Goal: Book appointment/travel/reservation

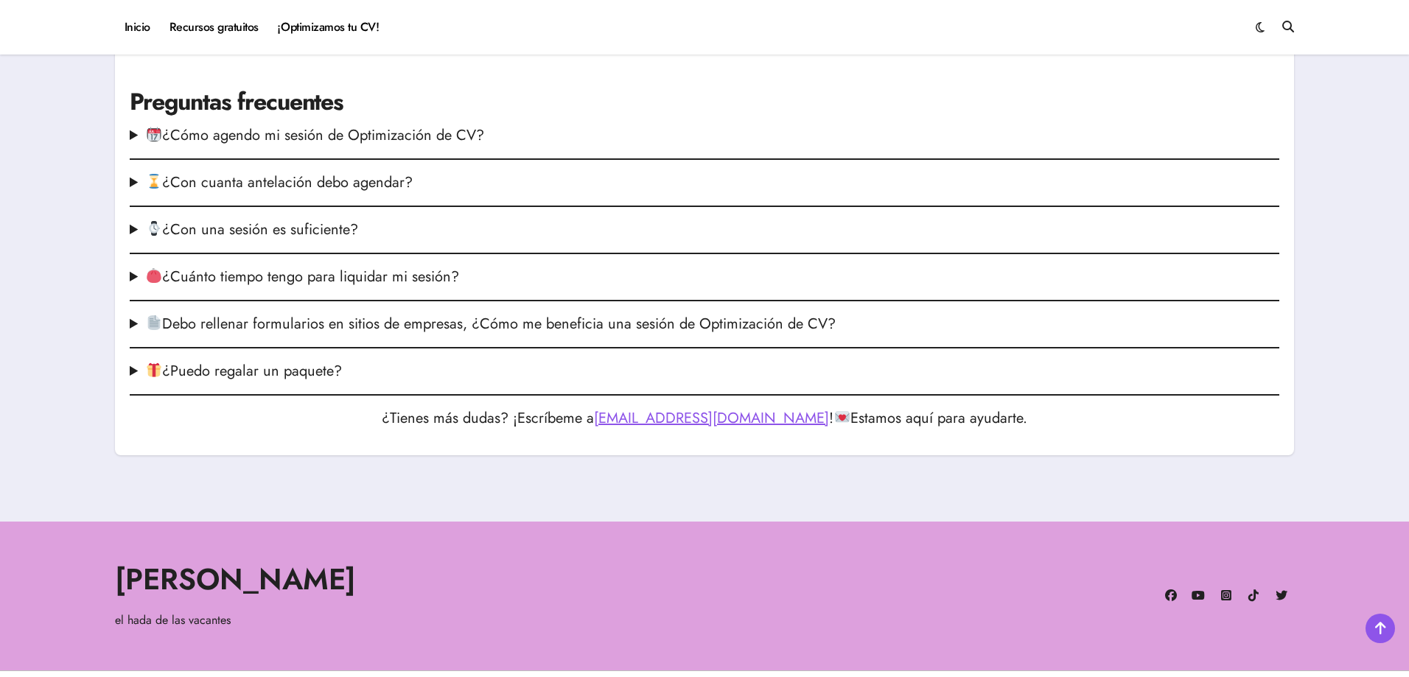
scroll to position [1896, 0]
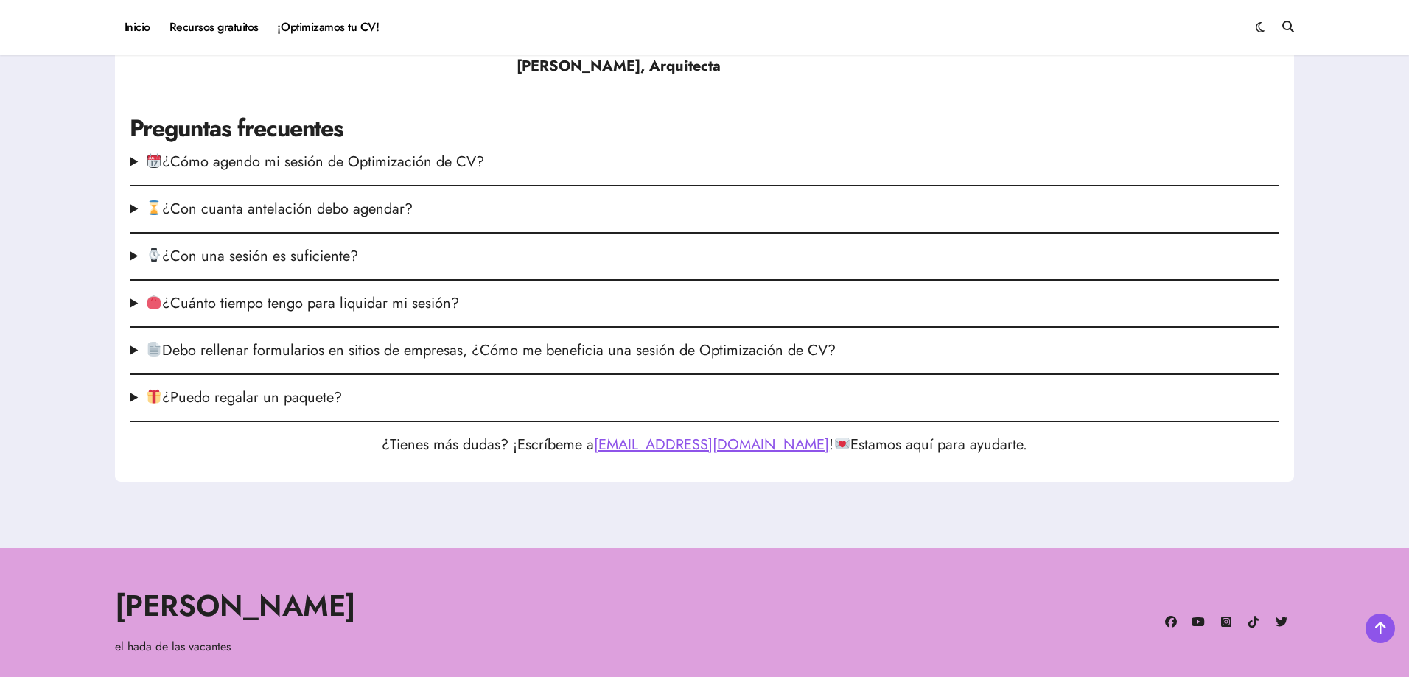
click at [371, 164] on summary "¿Cómo agendo mi sesión de Optimización de CV?" at bounding box center [705, 162] width 1150 height 22
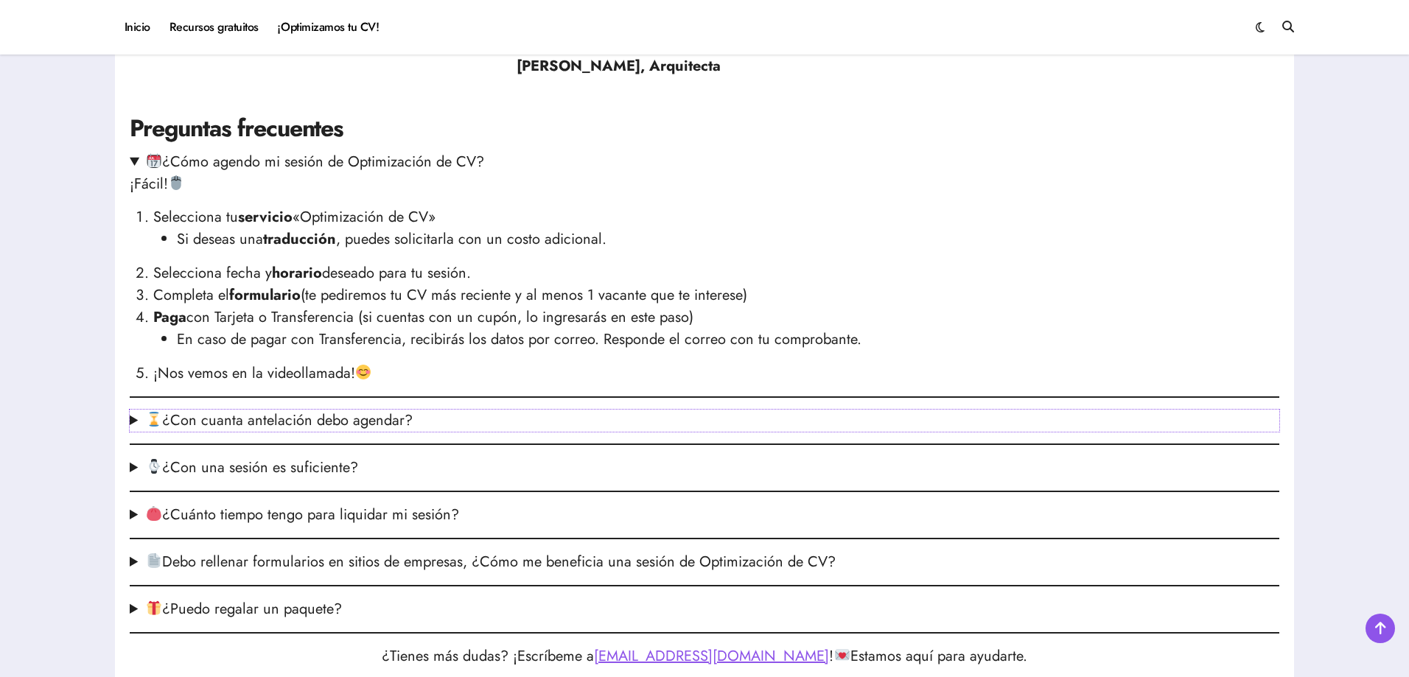
click at [366, 422] on summary "¿Con cuanta antelación debo agendar?" at bounding box center [705, 421] width 1150 height 22
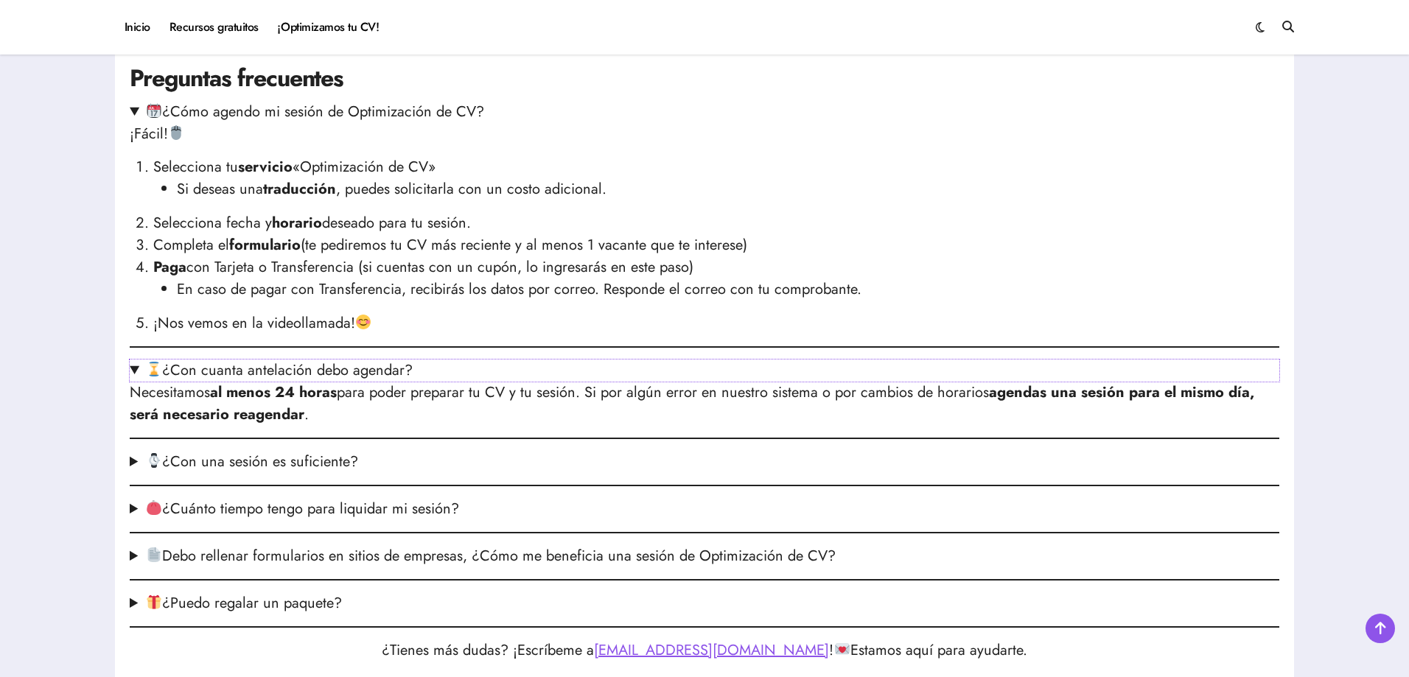
scroll to position [1969, 0]
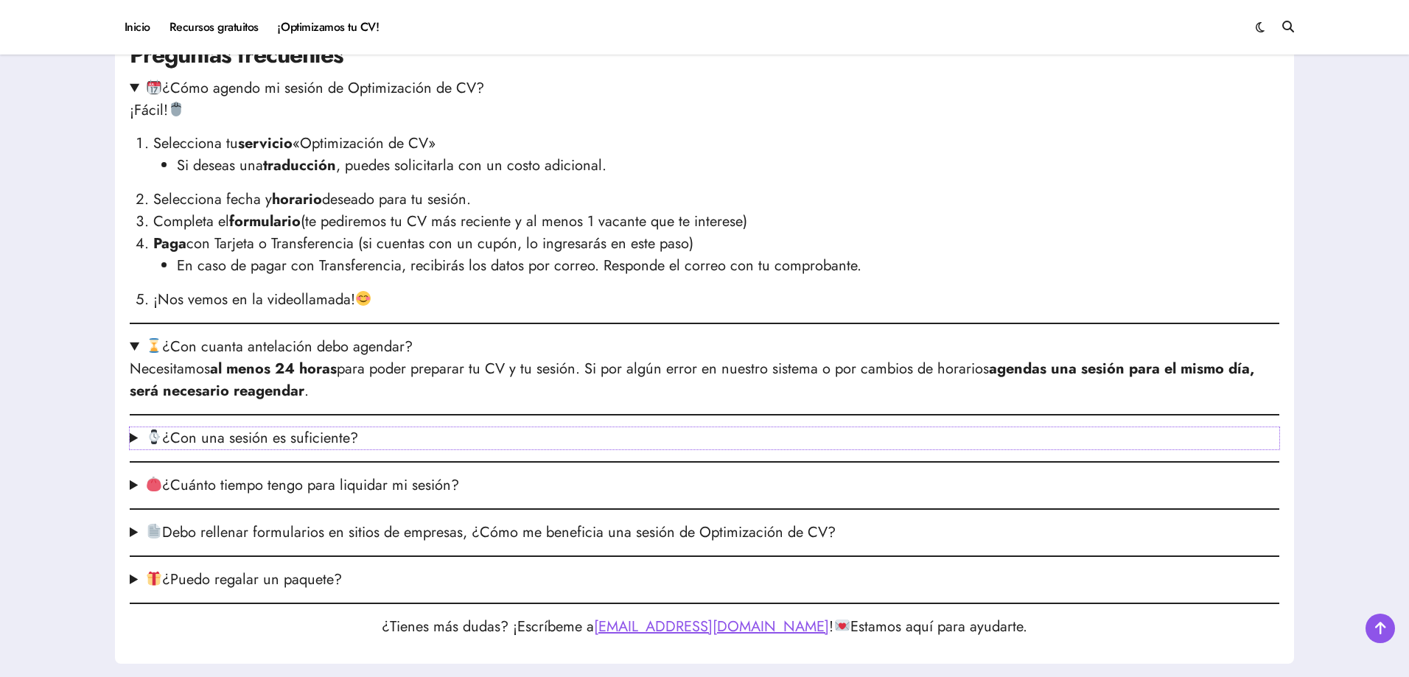
click at [344, 437] on summary "¿Con una sesión es suficiente?" at bounding box center [705, 438] width 1150 height 22
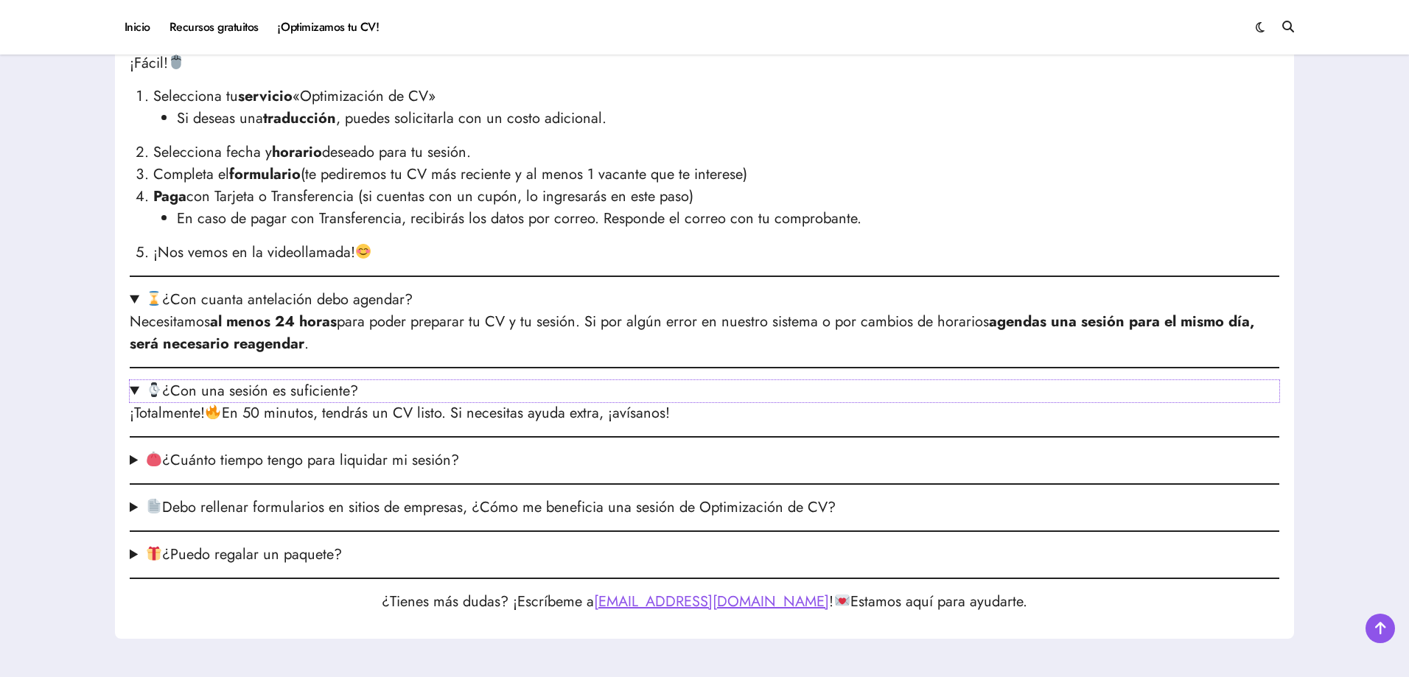
scroll to position [2043, 0]
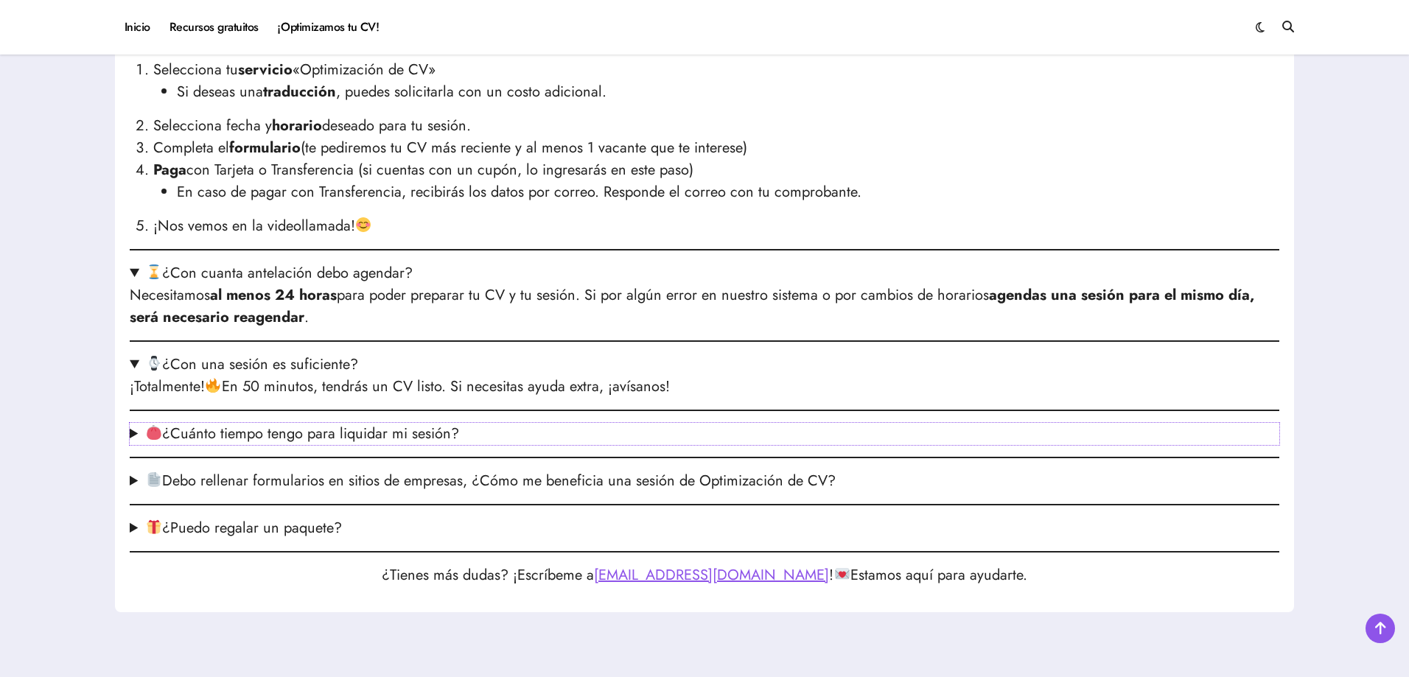
click at [408, 437] on summary "¿Cuánto tiempo tengo para liquidar mi sesión?" at bounding box center [705, 434] width 1150 height 22
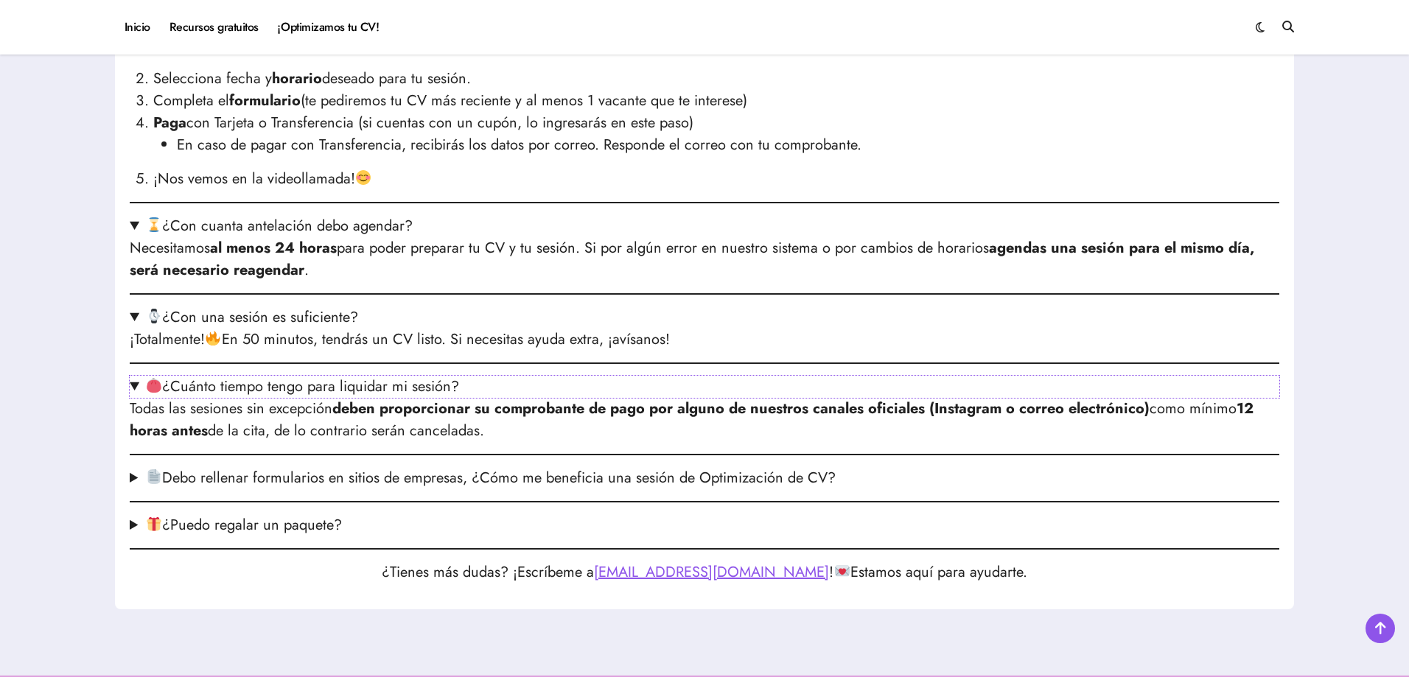
scroll to position [2117, 0]
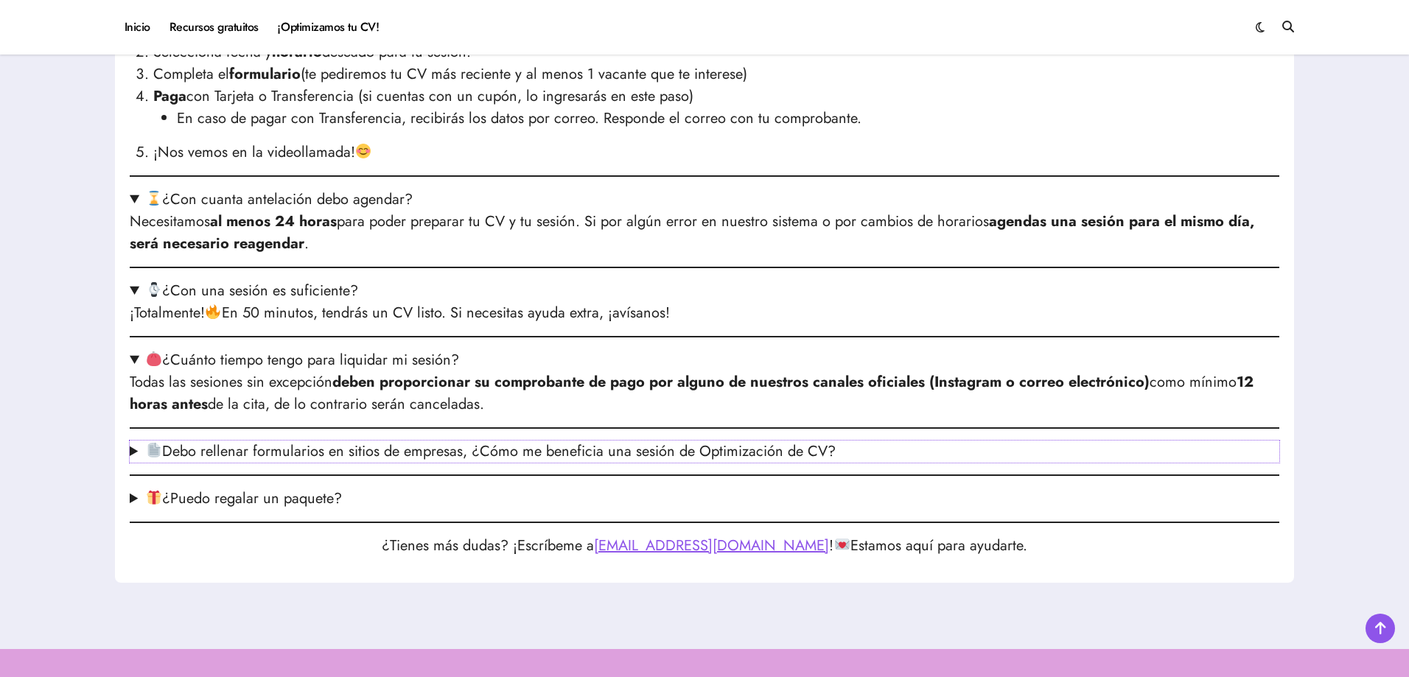
click at [504, 458] on summary "Debo rellenar formularios en sitios de empresas, ¿Cómo me beneficia una sesión …" at bounding box center [705, 452] width 1150 height 22
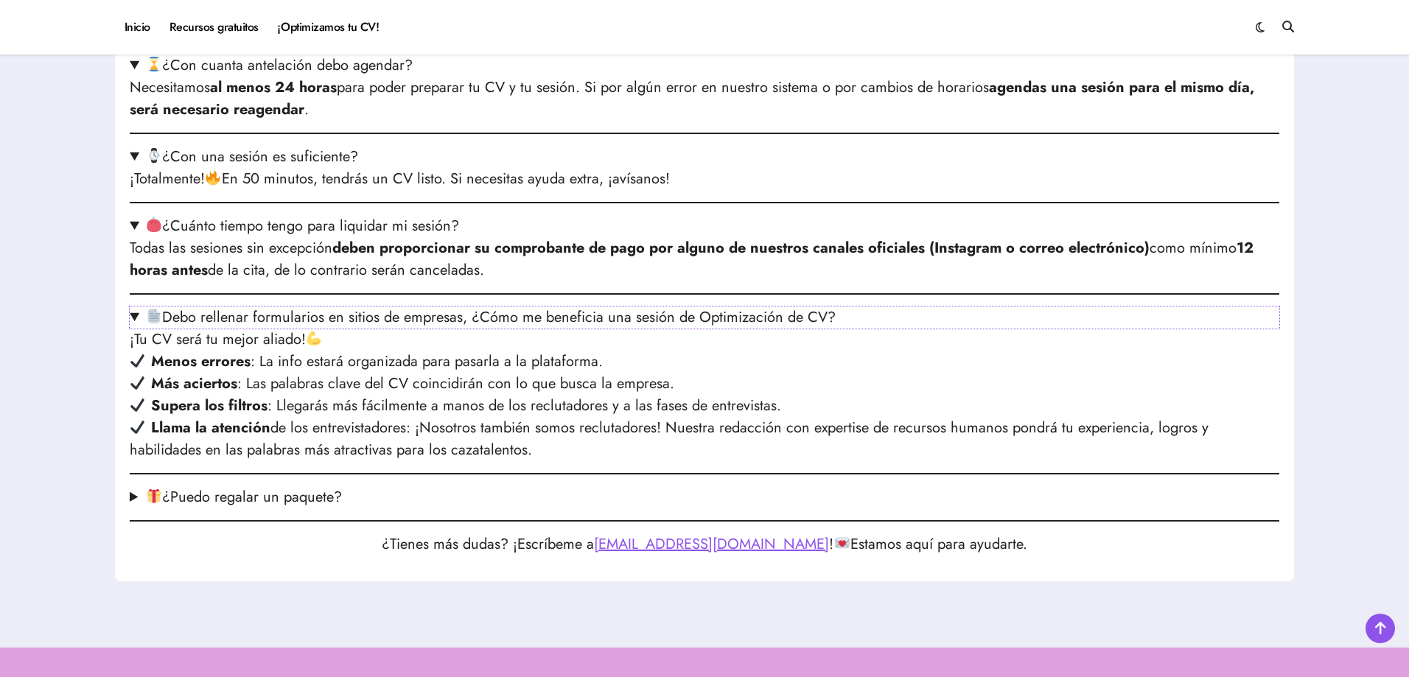
scroll to position [2264, 0]
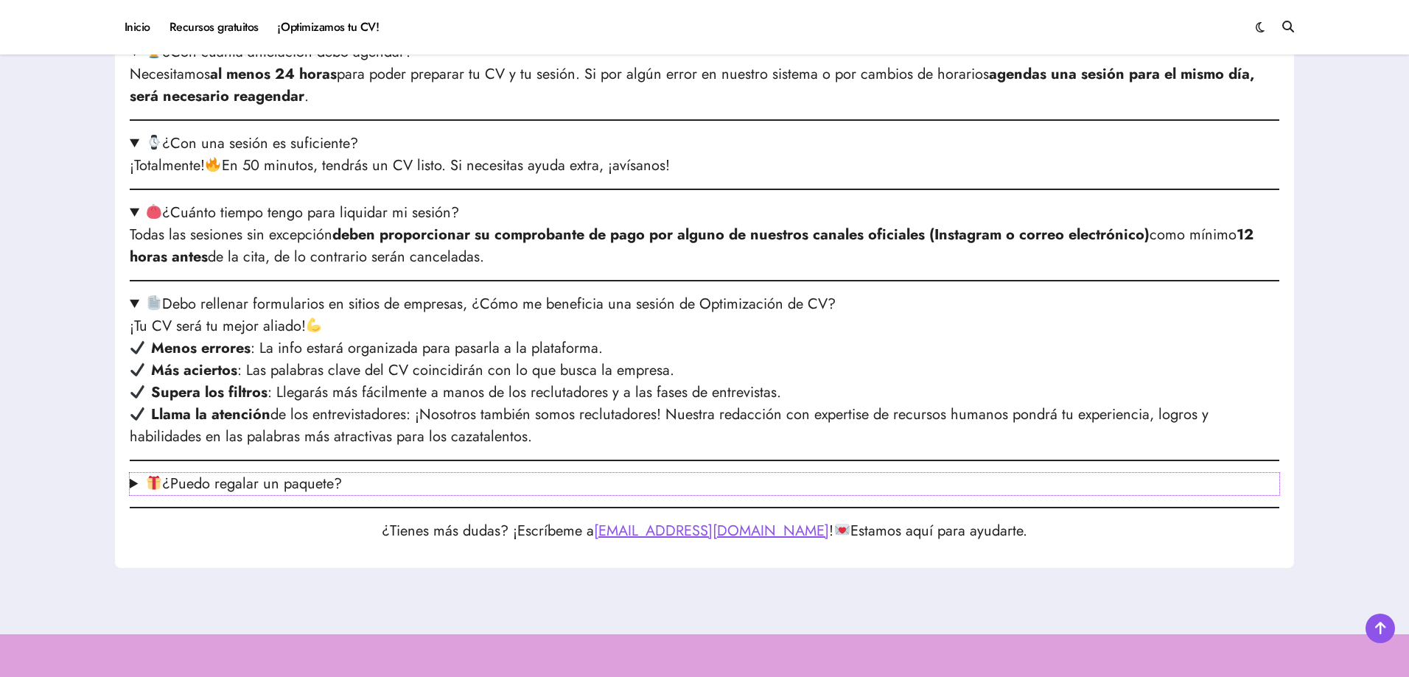
click at [324, 493] on summary "¿Puedo regalar un paquete?" at bounding box center [705, 484] width 1150 height 22
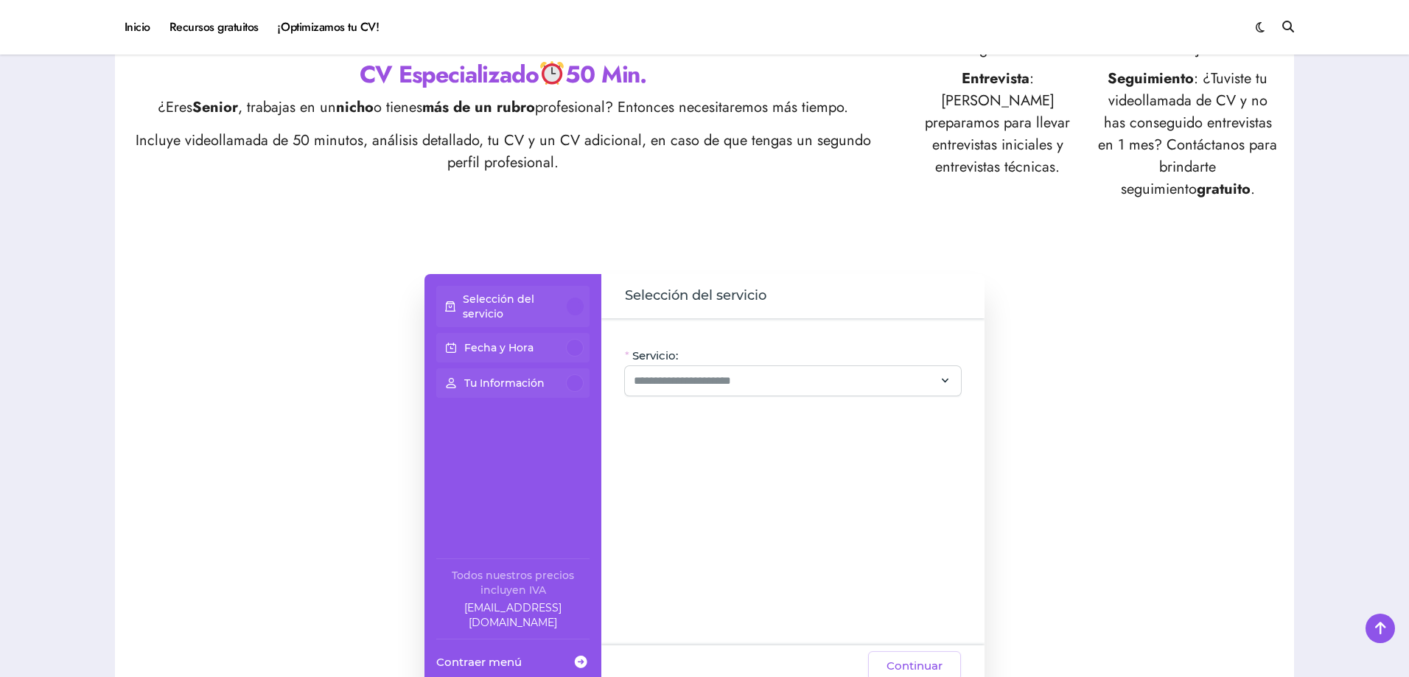
scroll to position [884, 0]
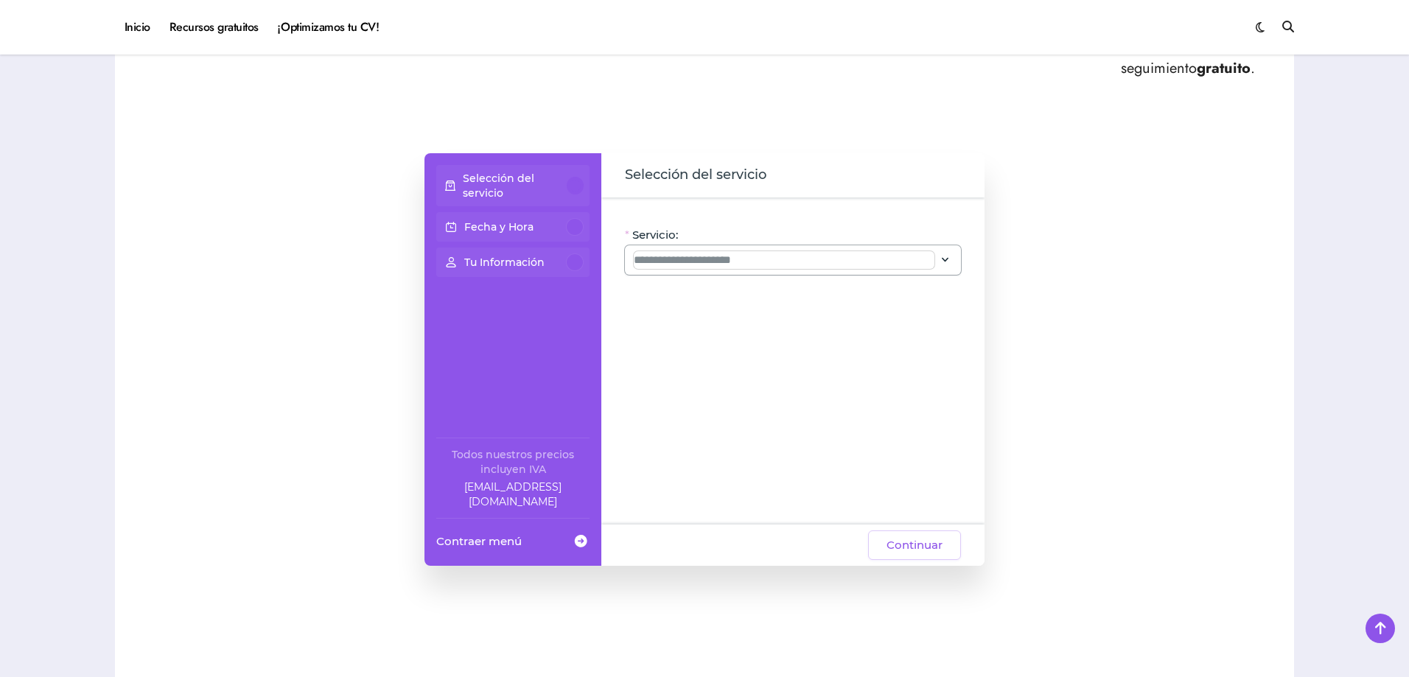
click at [813, 265] on input "Servicio:" at bounding box center [784, 260] width 301 height 18
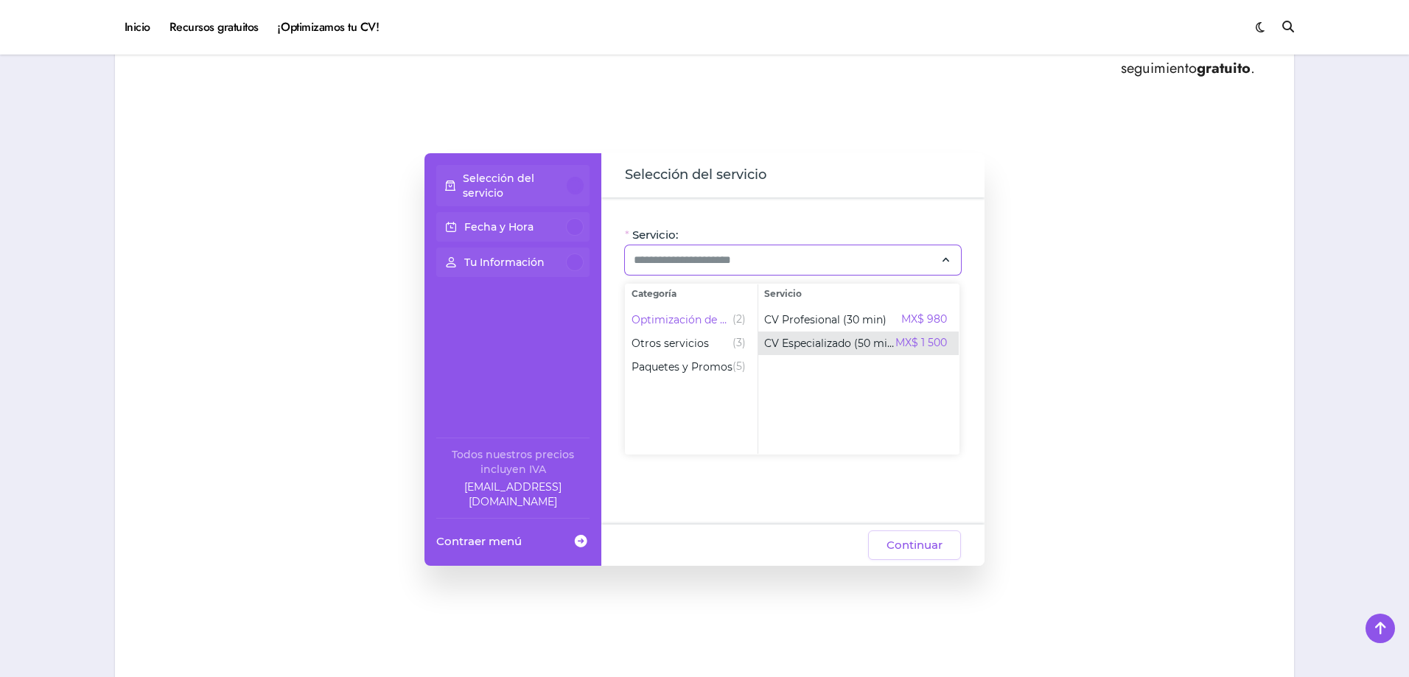
click at [830, 349] on span "CV Especializado (50 min)" at bounding box center [829, 343] width 131 height 15
type input "**********"
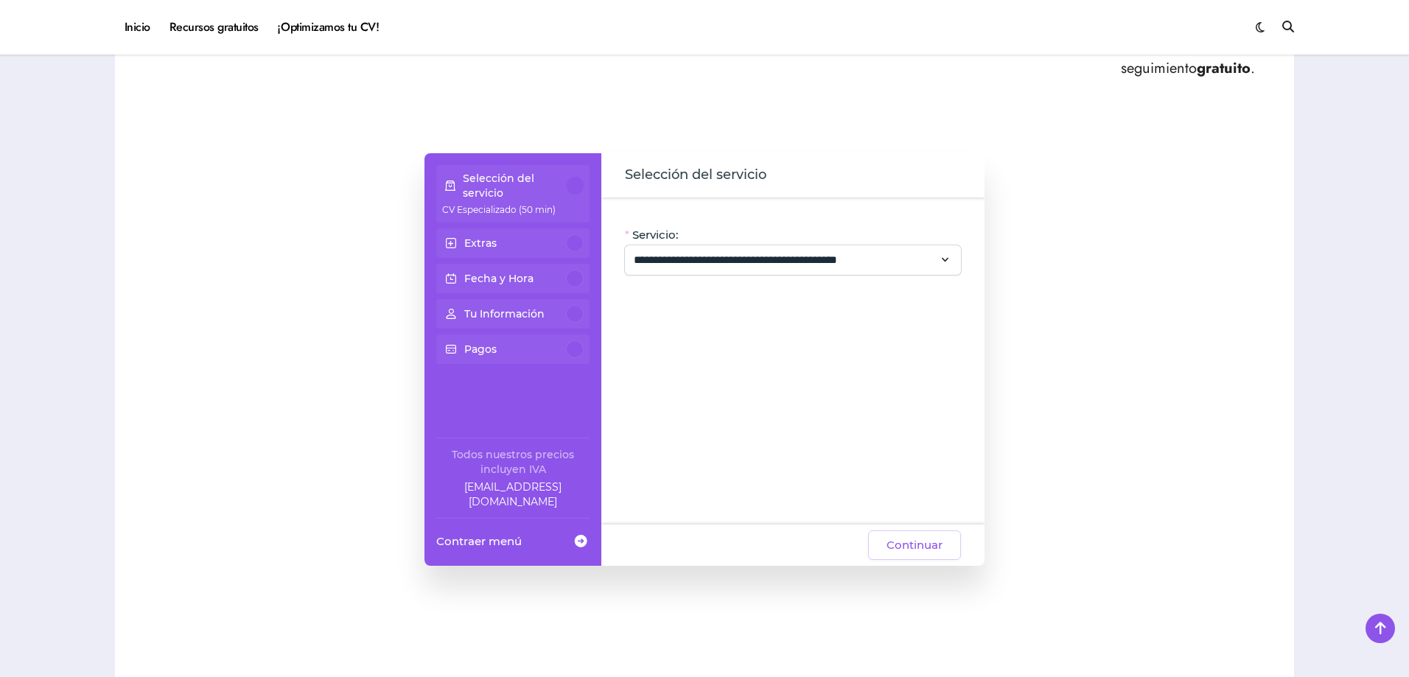
click at [578, 245] on div at bounding box center [575, 243] width 18 height 18
click at [923, 554] on span "Continuar" at bounding box center [915, 546] width 56 height 18
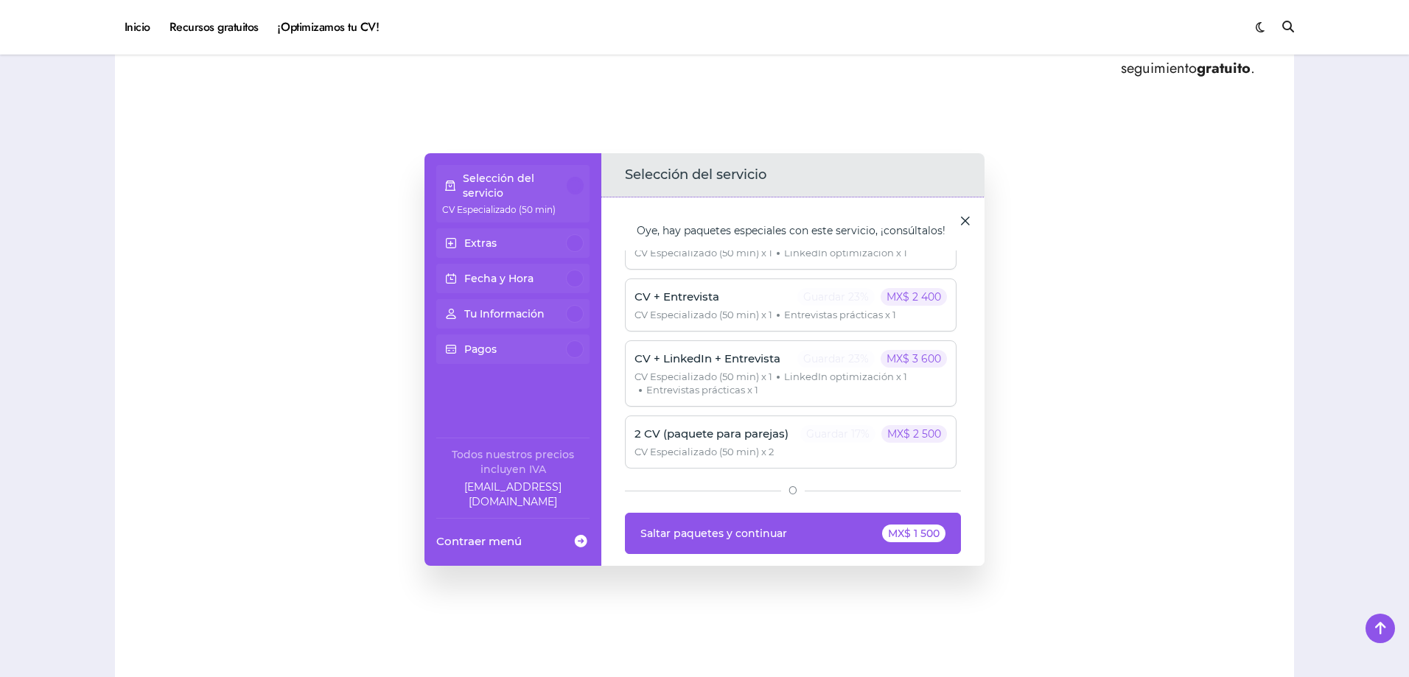
click at [966, 220] on span at bounding box center [965, 220] width 15 height 15
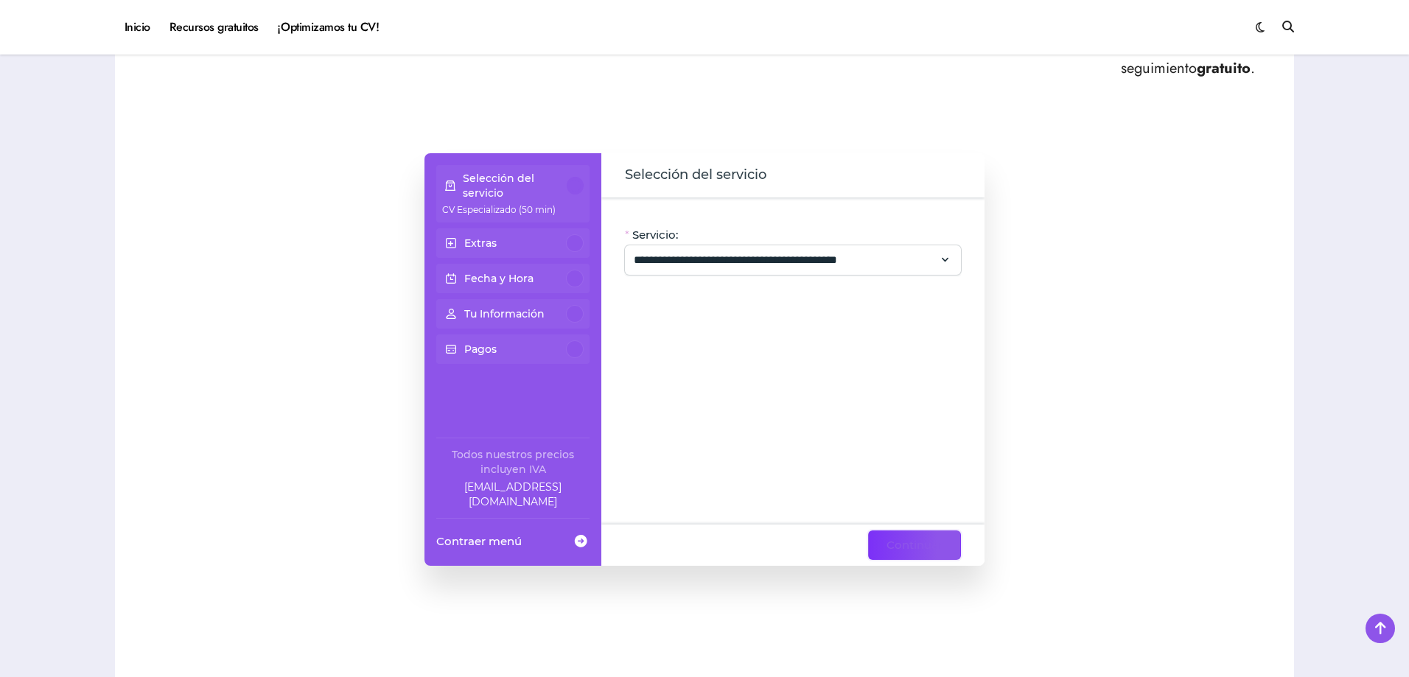
click at [914, 538] on span "Continuar" at bounding box center [915, 546] width 56 height 18
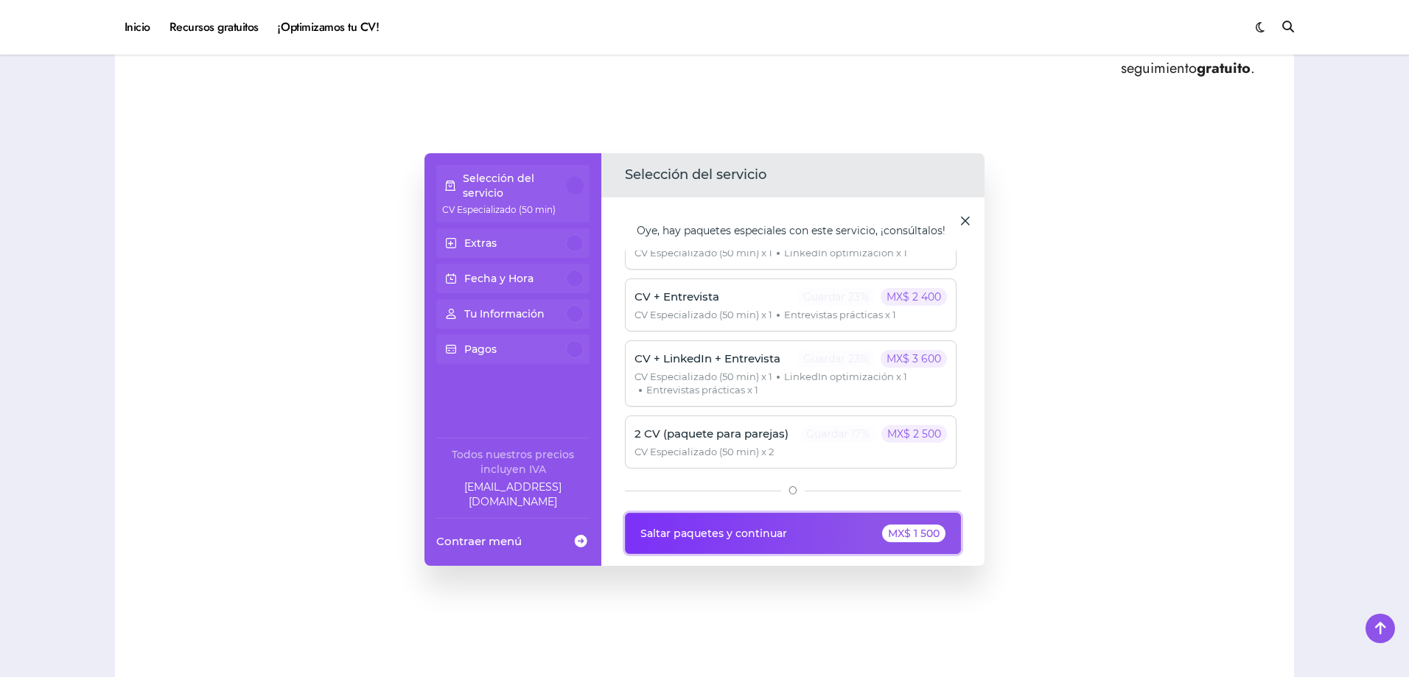
click at [894, 537] on div "MX$ 1 500" at bounding box center [913, 534] width 63 height 18
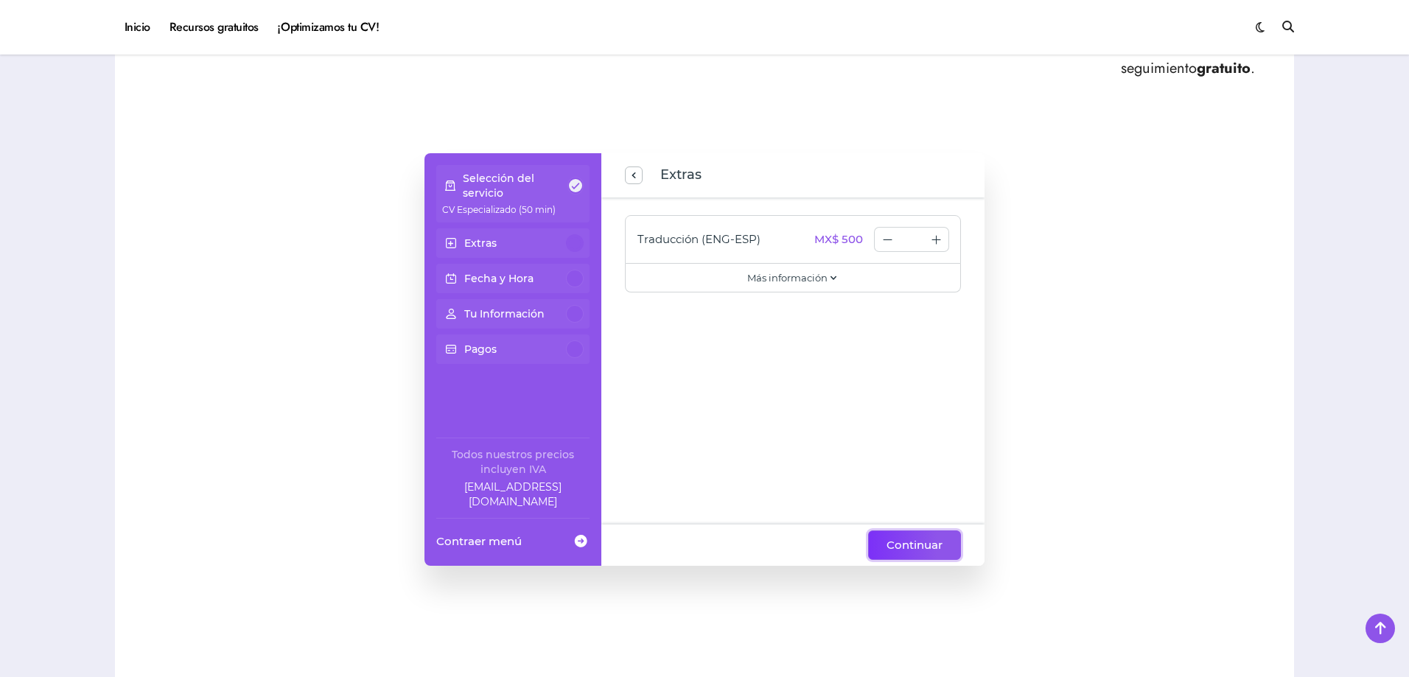
click at [929, 542] on span "Continuar" at bounding box center [915, 546] width 56 height 18
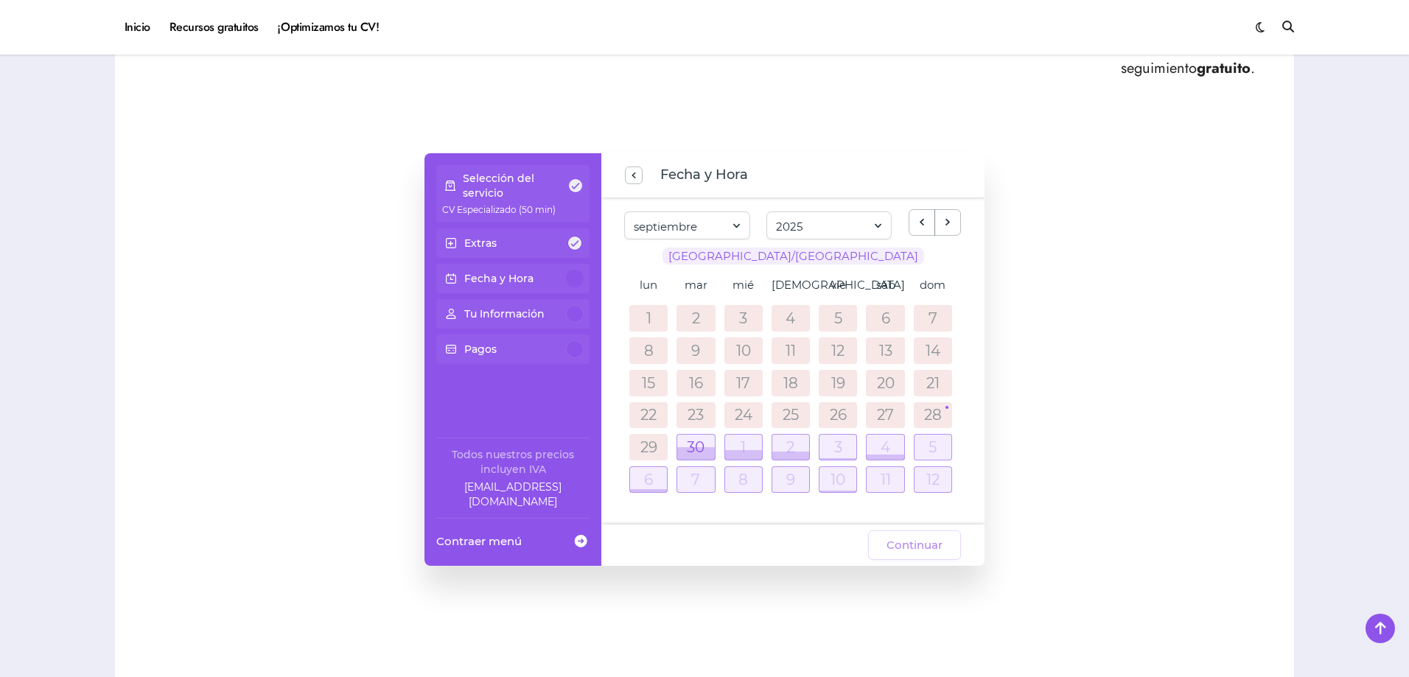
click at [495, 344] on p "Pagos" at bounding box center [480, 349] width 32 height 15
